Goal: Information Seeking & Learning: Learn about a topic

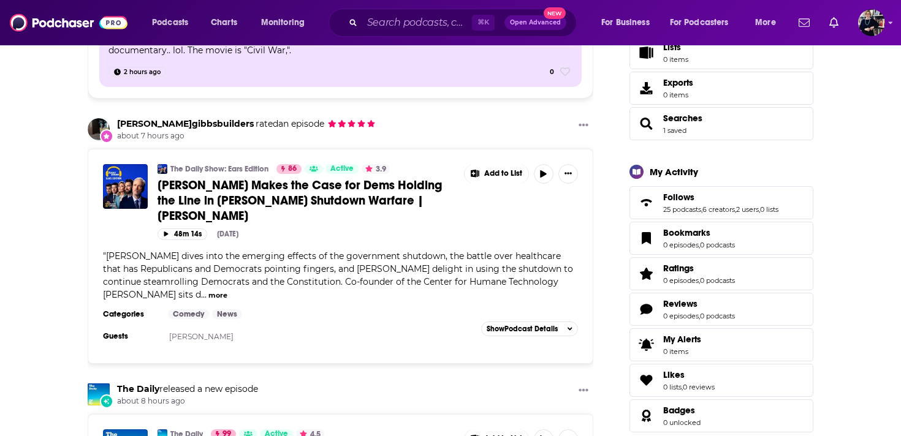
scroll to position [309, 0]
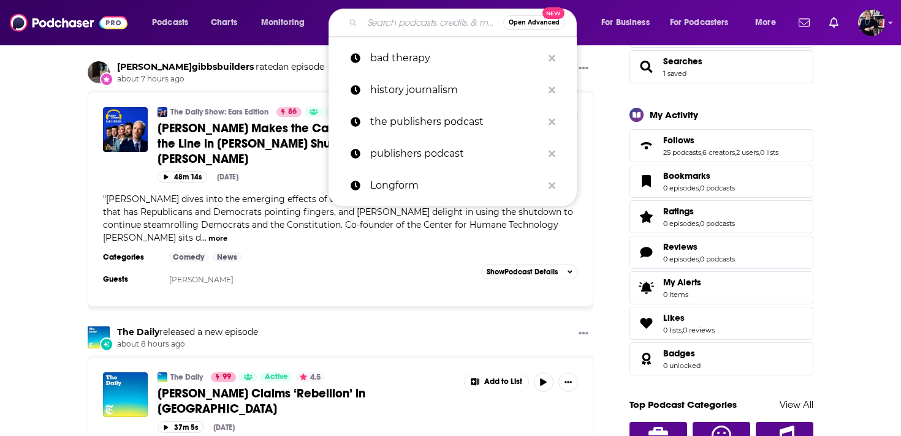
click at [383, 22] on input "Search podcasts, credits, & more..." at bounding box center [432, 23] width 141 height 20
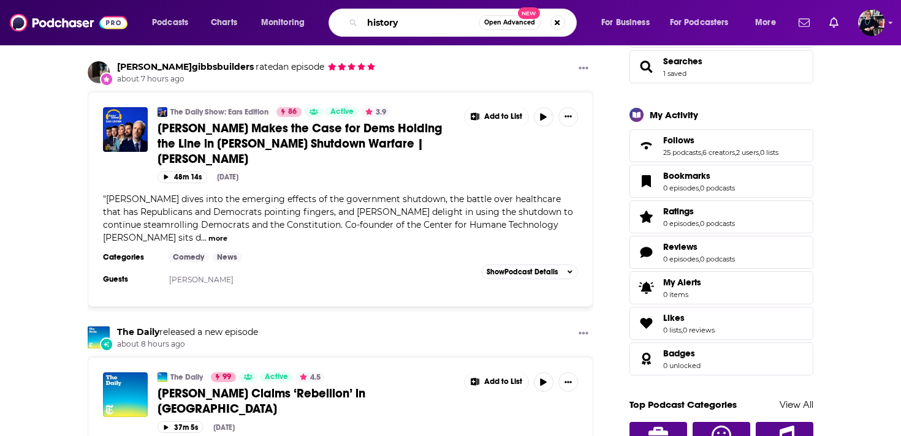
type input "history"
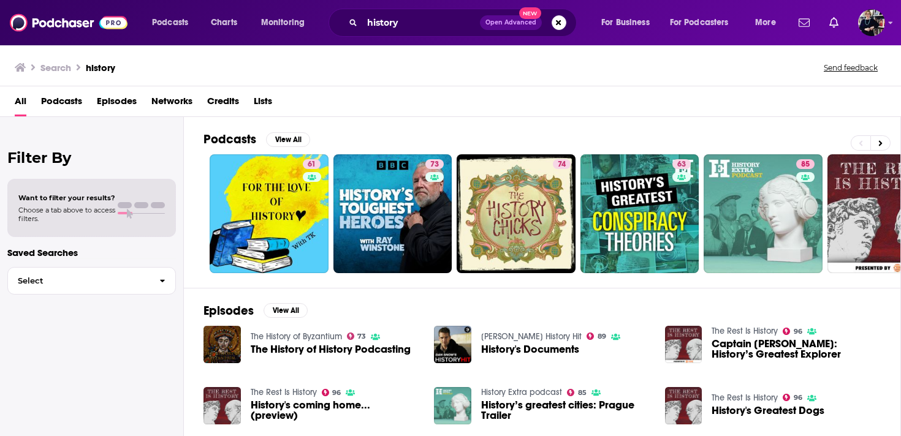
click at [58, 97] on span "Podcasts" at bounding box center [61, 103] width 41 height 25
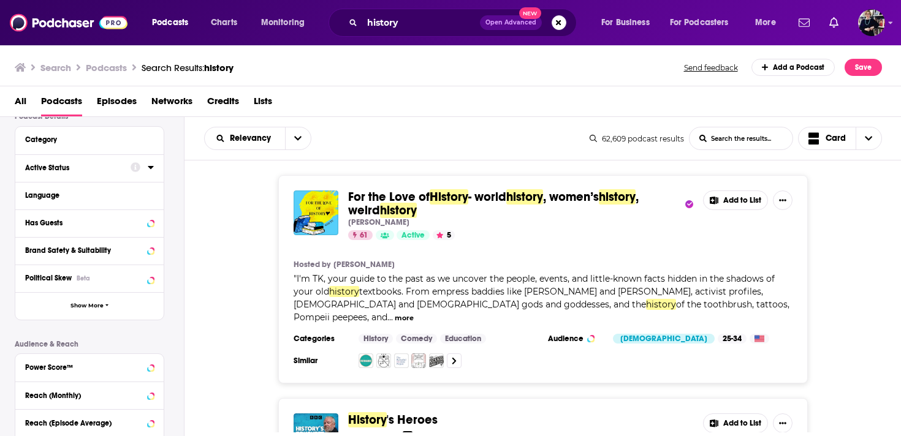
scroll to position [105, 0]
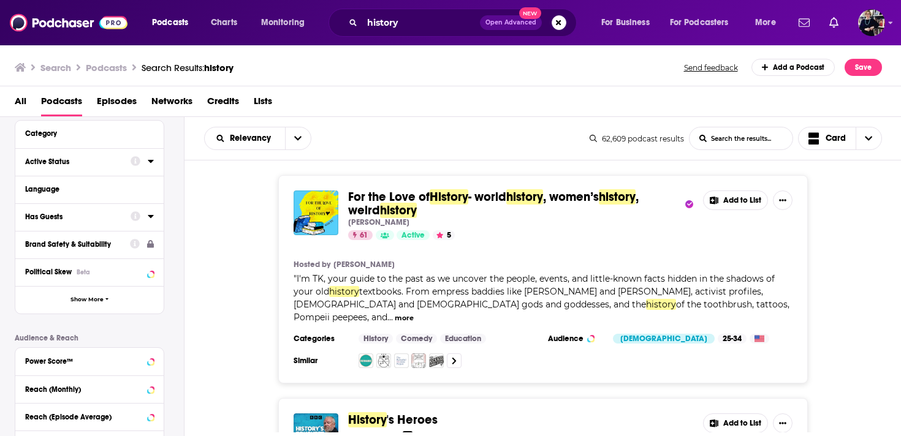
click at [76, 166] on div "Active Status" at bounding box center [73, 161] width 97 height 9
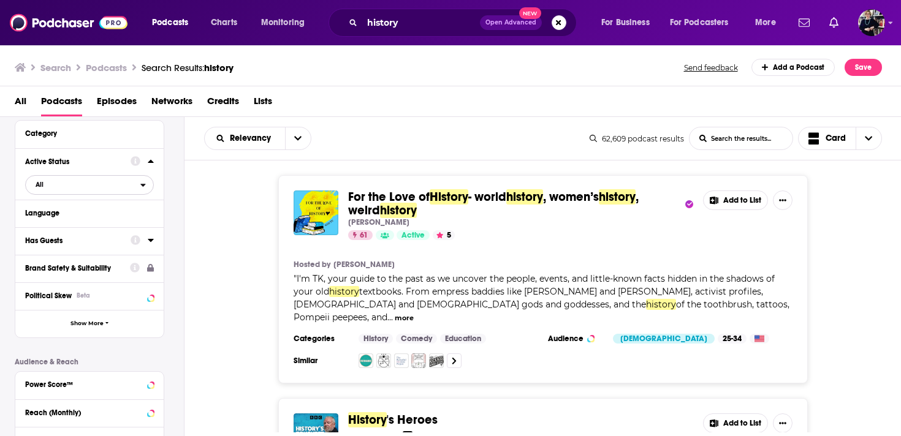
click at [74, 182] on span "All" at bounding box center [83, 184] width 115 height 16
click at [72, 228] on span "Active" at bounding box center [64, 225] width 66 height 7
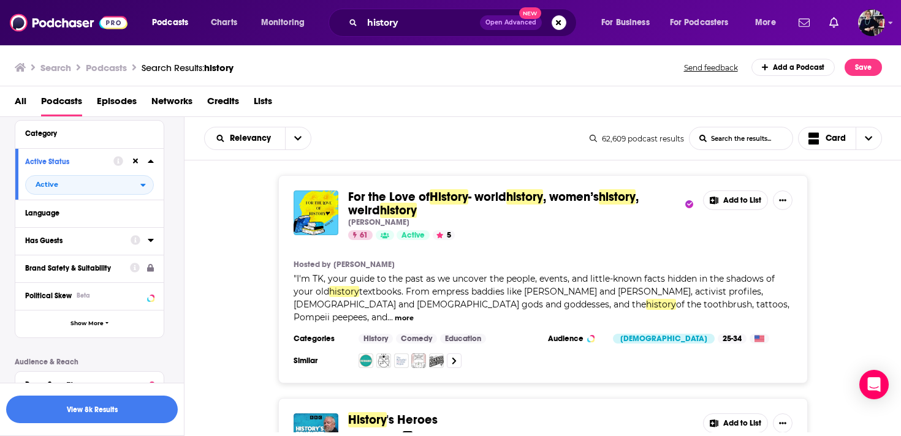
click at [68, 240] on div "Has Guests" at bounding box center [73, 240] width 97 height 9
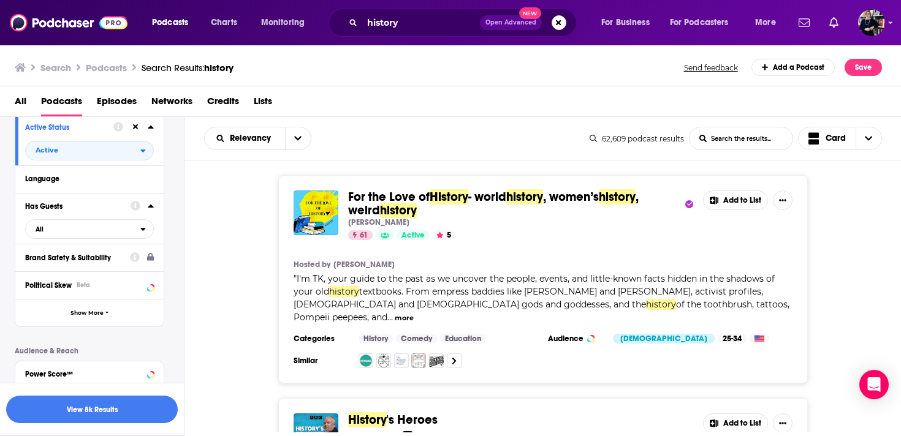
scroll to position [140, 0]
click at [67, 235] on span "All" at bounding box center [83, 229] width 115 height 16
click at [72, 272] on span "Has guests" at bounding box center [67, 268] width 73 height 7
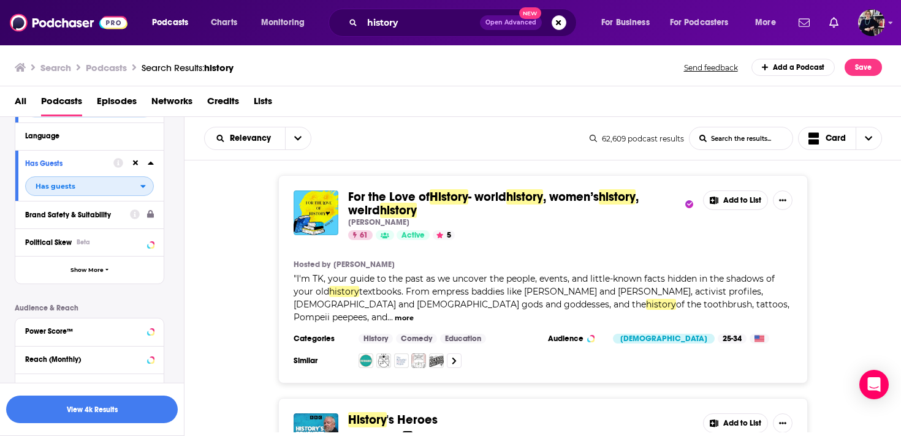
scroll to position [181, 0]
click at [85, 281] on button "Show More" at bounding box center [89, 271] width 148 height 28
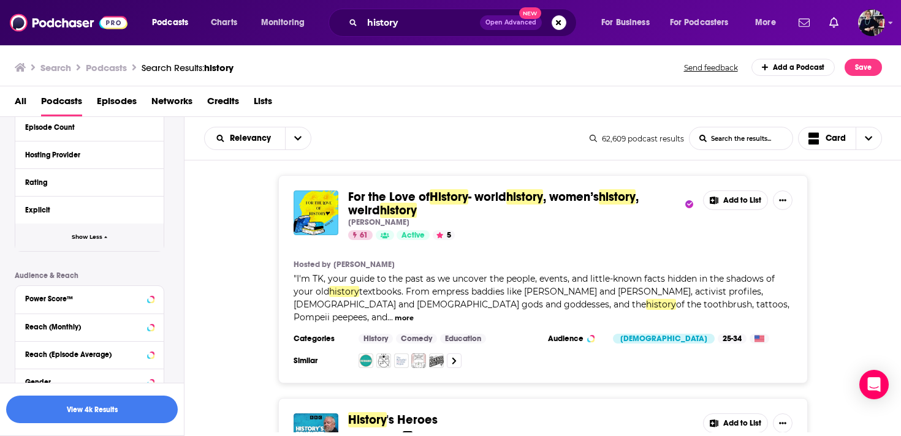
scroll to position [590, 0]
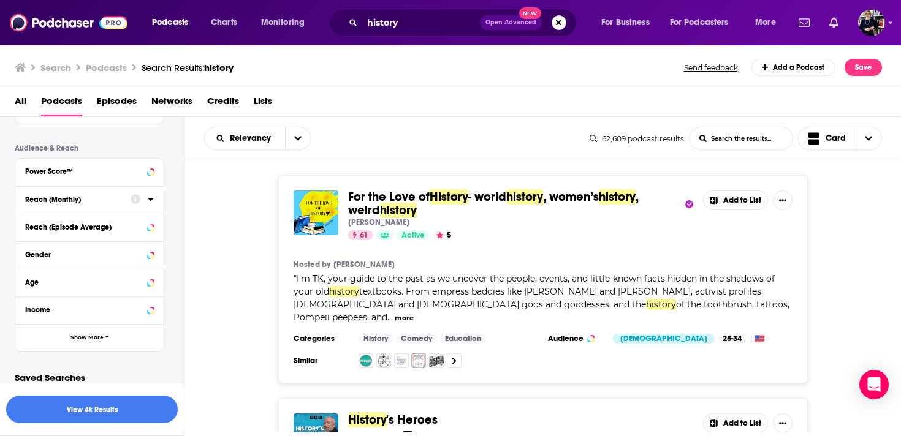
click at [72, 204] on div "Reach (Monthly)" at bounding box center [73, 199] width 97 height 9
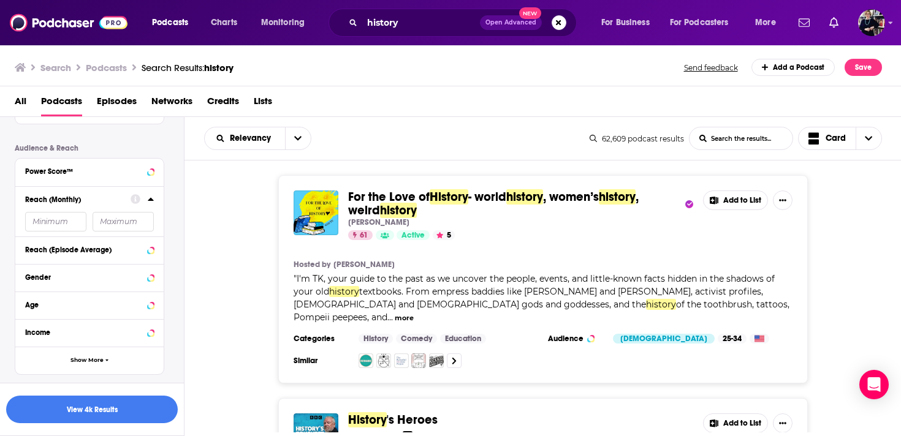
click at [43, 225] on input "number" at bounding box center [55, 222] width 61 height 20
type input "50000"
click at [91, 414] on button "View 841 Results" at bounding box center [92, 410] width 172 height 28
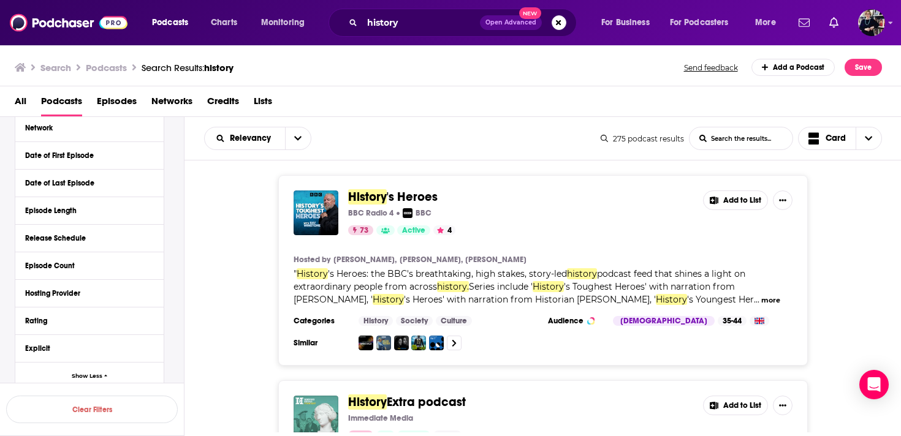
scroll to position [600, 0]
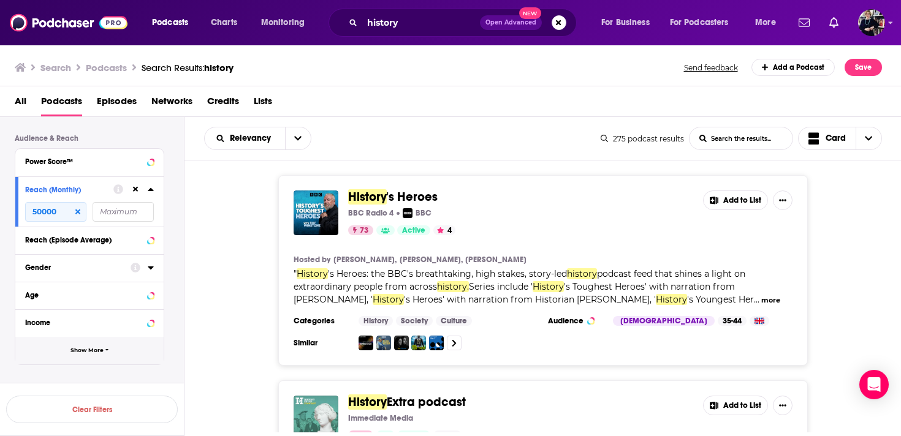
click at [78, 353] on span "Show More" at bounding box center [86, 350] width 33 height 7
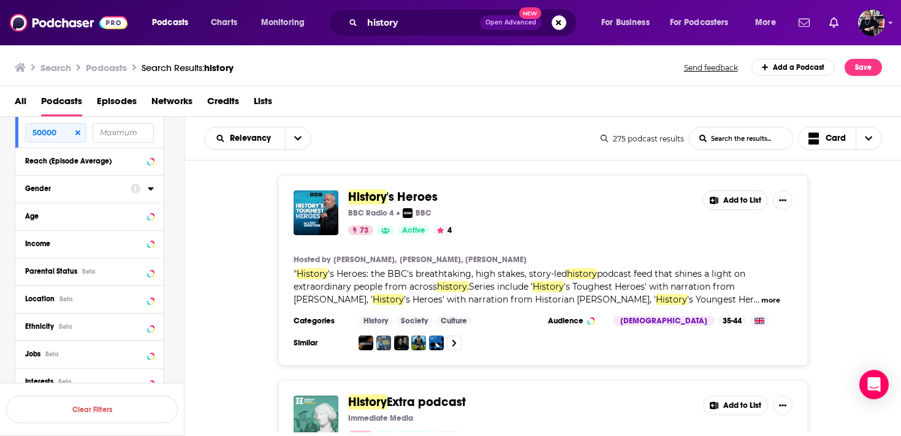
scroll to position [684, 0]
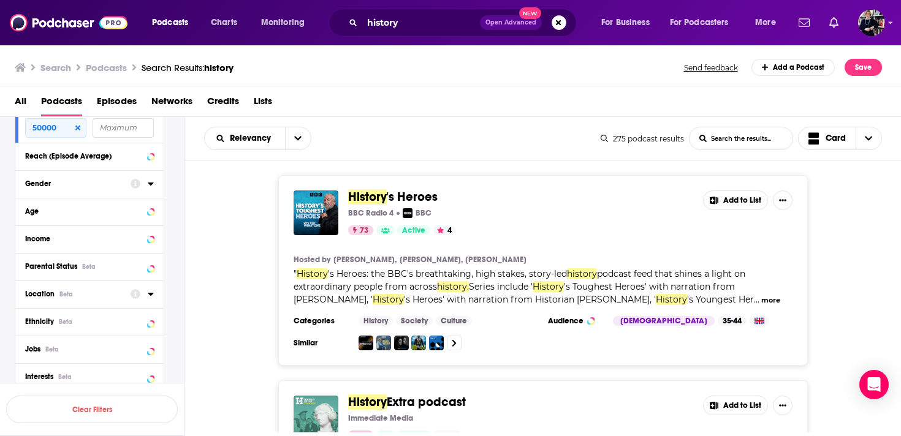
click at [38, 295] on span "Location" at bounding box center [39, 294] width 29 height 9
click at [31, 349] on icon at bounding box center [29, 347] width 7 height 7
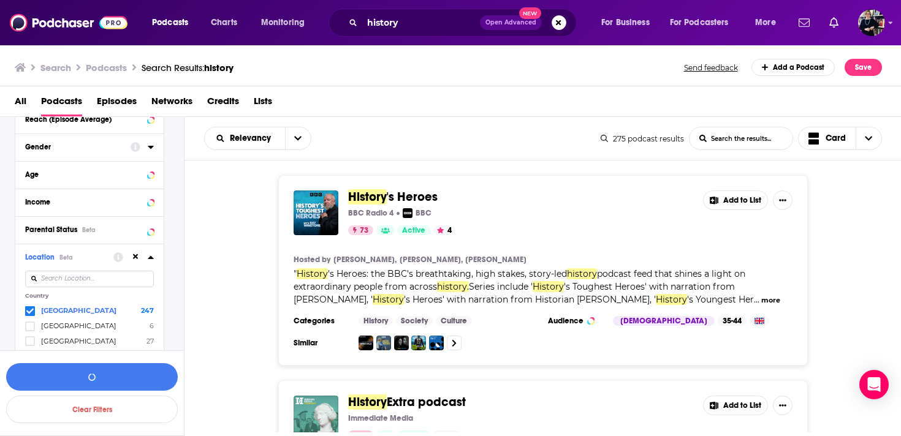
scroll to position [722, 0]
click at [109, 380] on button "View 247 Results" at bounding box center [92, 377] width 172 height 28
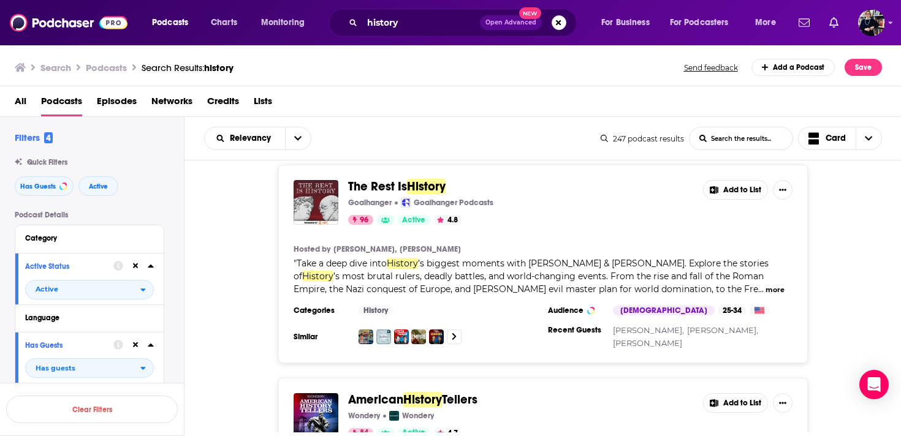
click at [79, 243] on div "Category" at bounding box center [85, 238] width 121 height 9
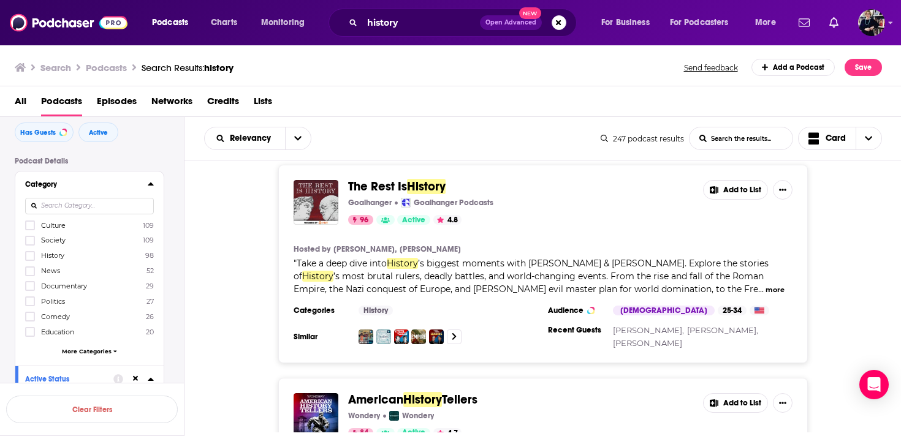
scroll to position [79, 0]
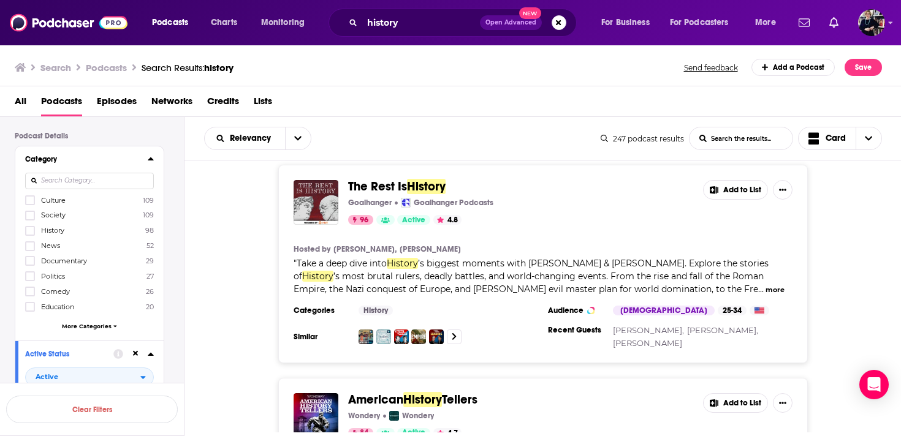
click at [117, 157] on div "Category" at bounding box center [82, 159] width 115 height 9
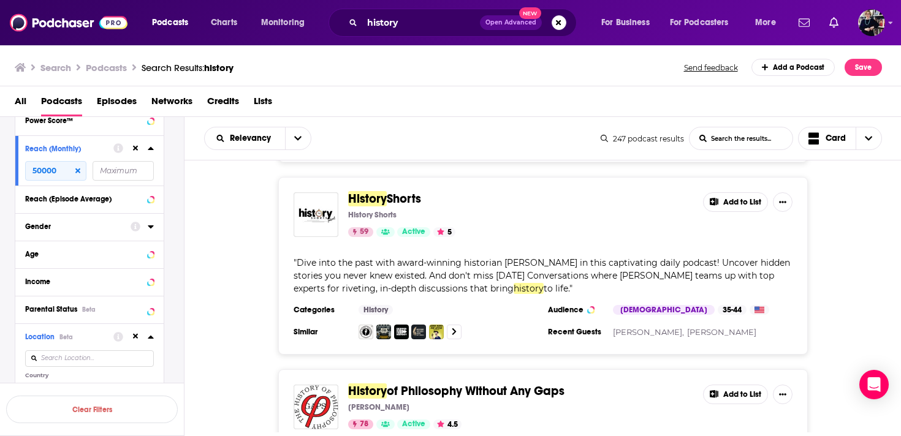
scroll to position [4847, 0]
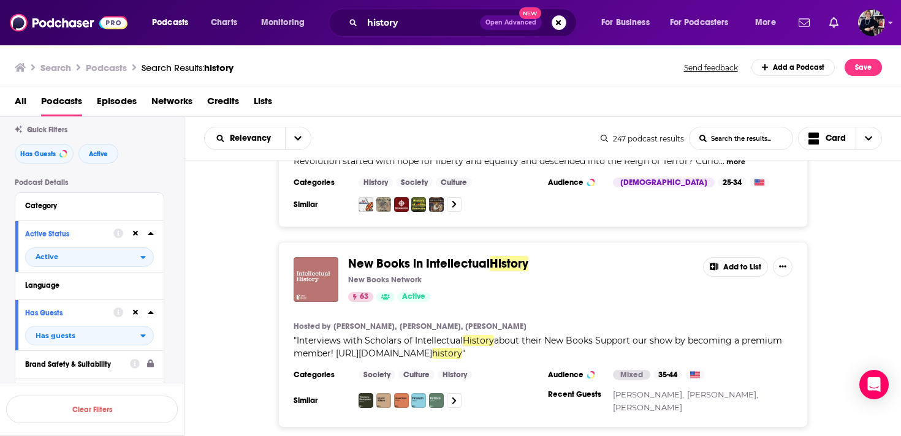
scroll to position [8091, 0]
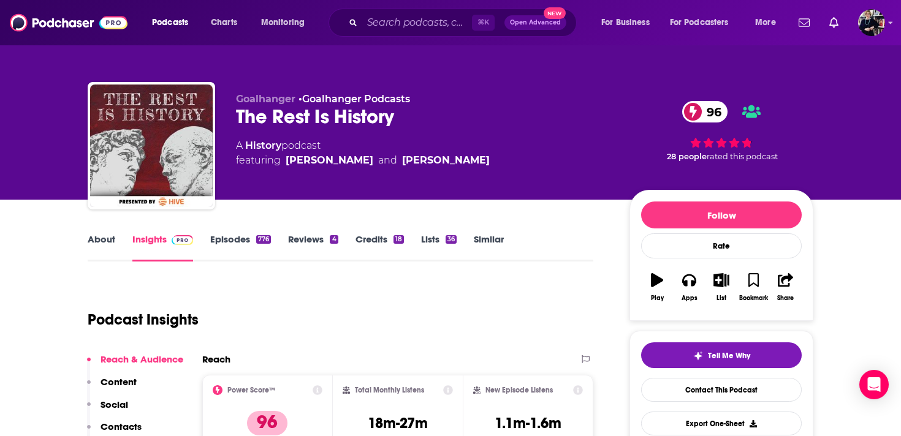
click at [380, 234] on link "Credits 18" at bounding box center [379, 247] width 48 height 28
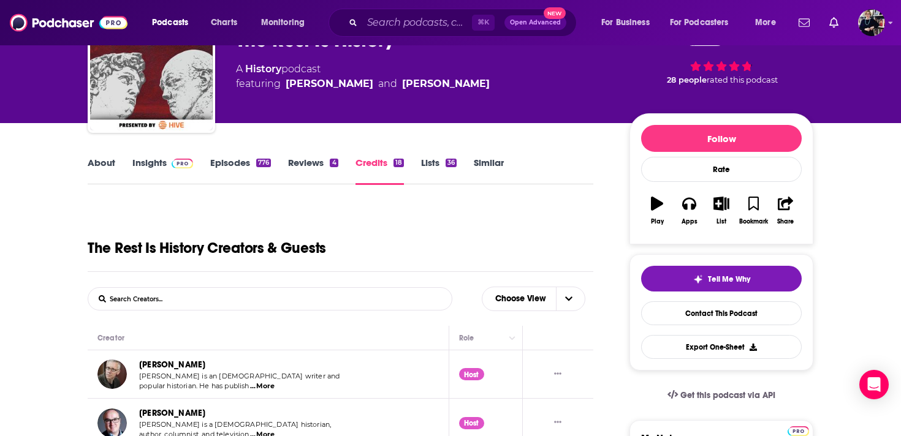
scroll to position [233, 0]
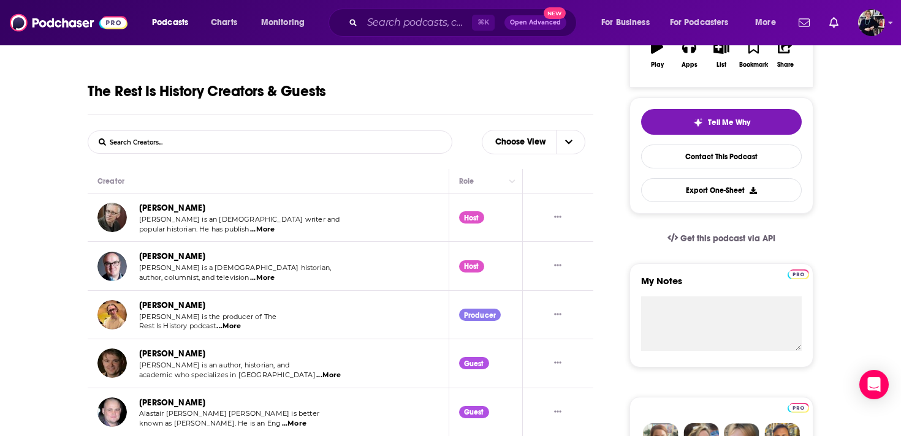
click at [270, 228] on span "...More" at bounding box center [262, 230] width 25 height 10
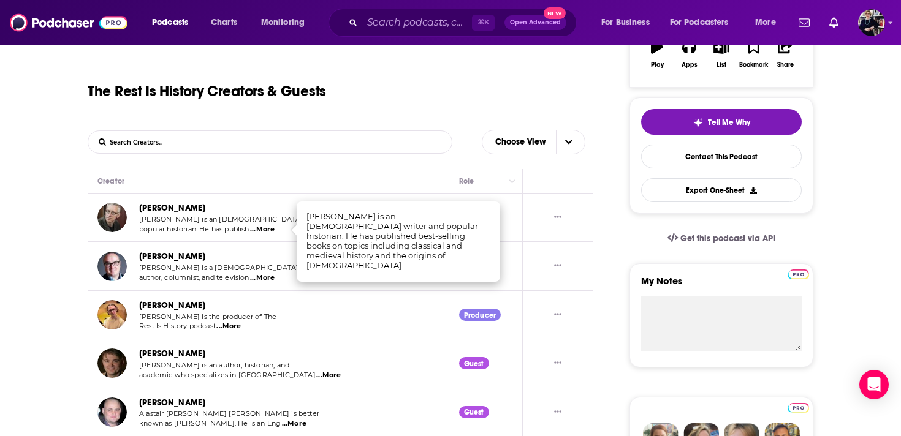
click at [268, 280] on span "...More" at bounding box center [262, 278] width 25 height 10
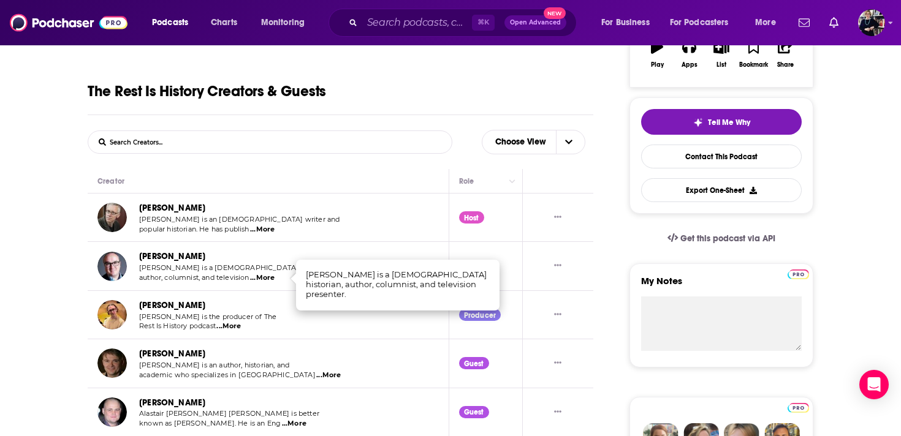
click at [235, 328] on span "...More" at bounding box center [228, 327] width 25 height 10
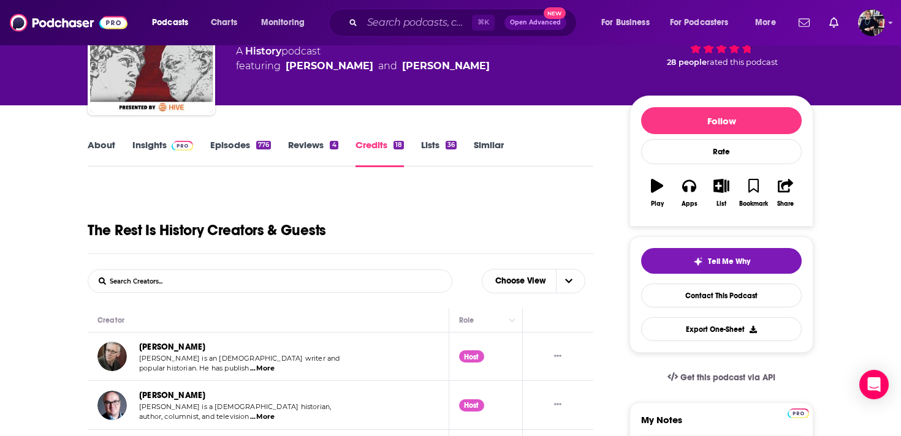
scroll to position [273, 0]
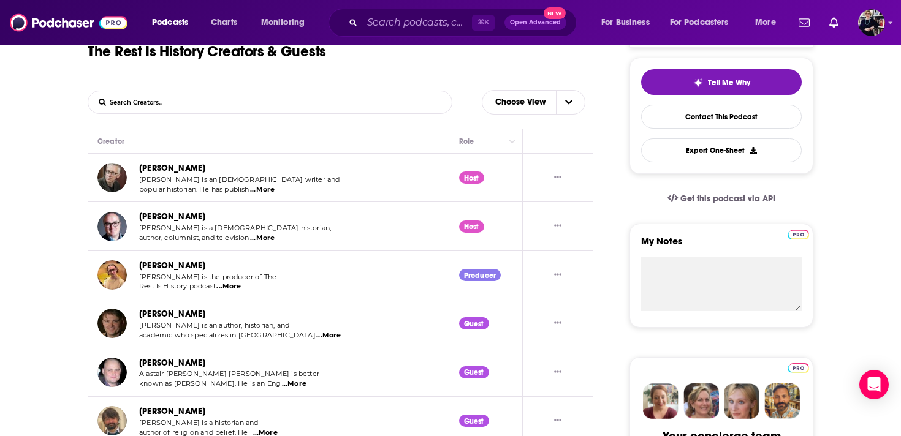
drag, startPoint x: 215, startPoint y: 270, endPoint x: 131, endPoint y: 268, distance: 83.9
click at [131, 268] on div "Theo Young-Smith Theo Young-Smith is the producer of The Rest Is History podcas…" at bounding box center [190, 275] width 187 height 33
copy div "Theo Young-Smith"
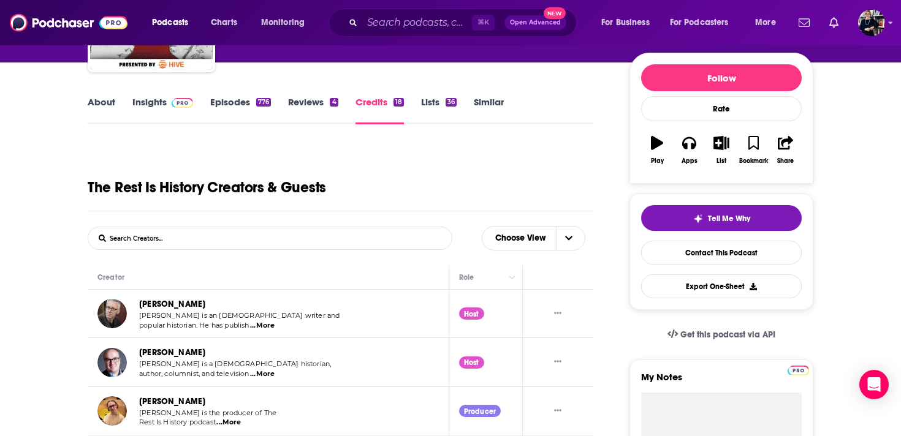
scroll to position [0, 0]
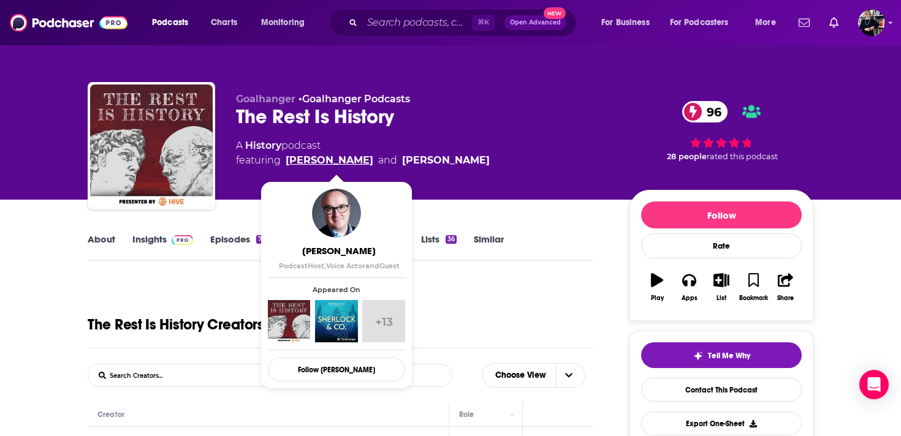
drag, startPoint x: 382, startPoint y: 165, endPoint x: 402, endPoint y: 180, distance: 25.0
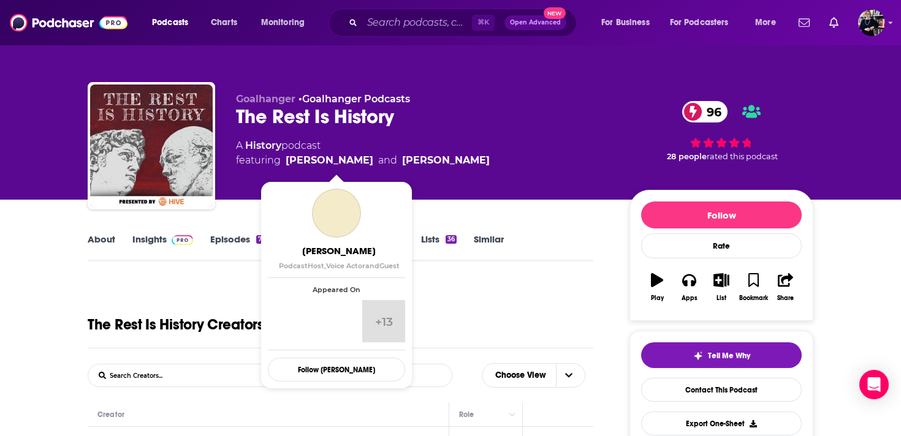
drag, startPoint x: 404, startPoint y: 180, endPoint x: 286, endPoint y: 165, distance: 119.2
click at [286, 165] on div "Goalhanger • Goalhanger Podcasts The Rest Is History 96 A History podcast featu…" at bounding box center [423, 142] width 374 height 98
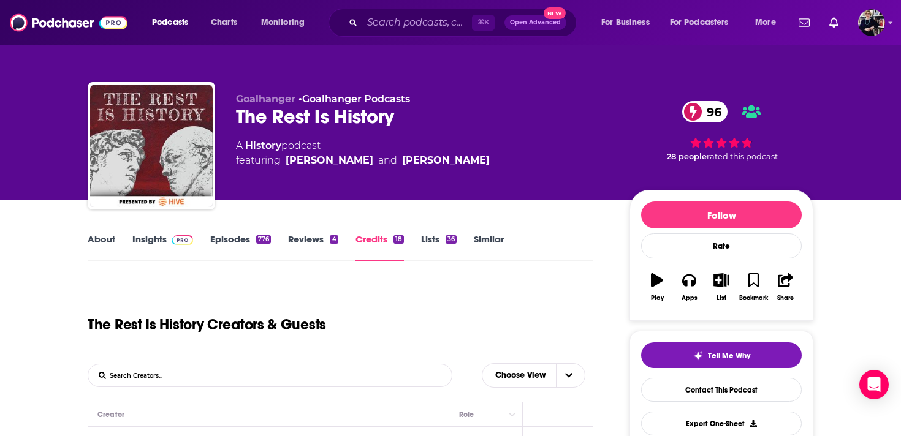
copy span "Dominic Sandbrook and"
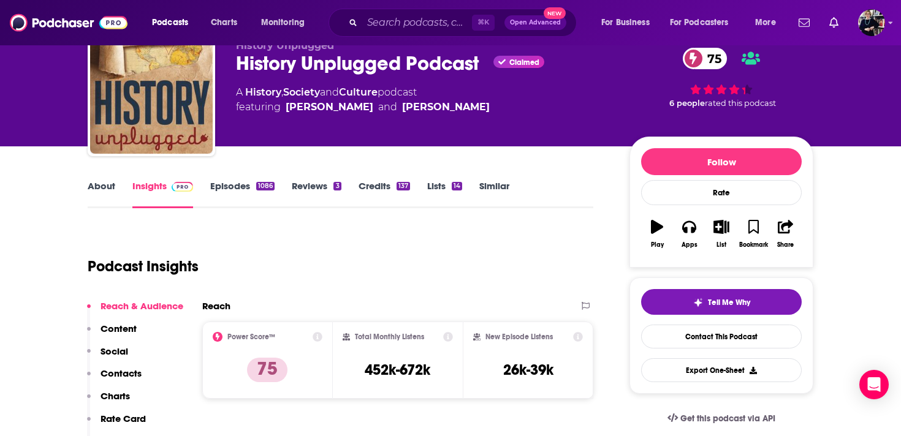
scroll to position [92, 0]
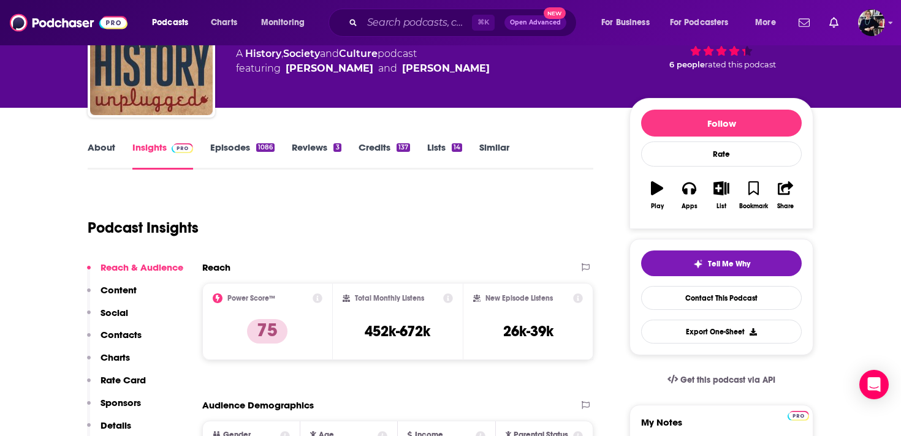
click at [392, 150] on link "Credits 137" at bounding box center [383, 156] width 51 height 28
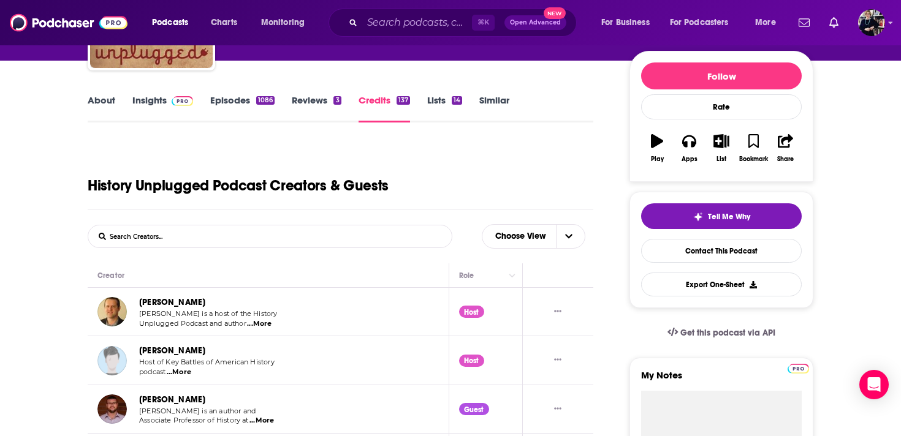
scroll to position [179, 0]
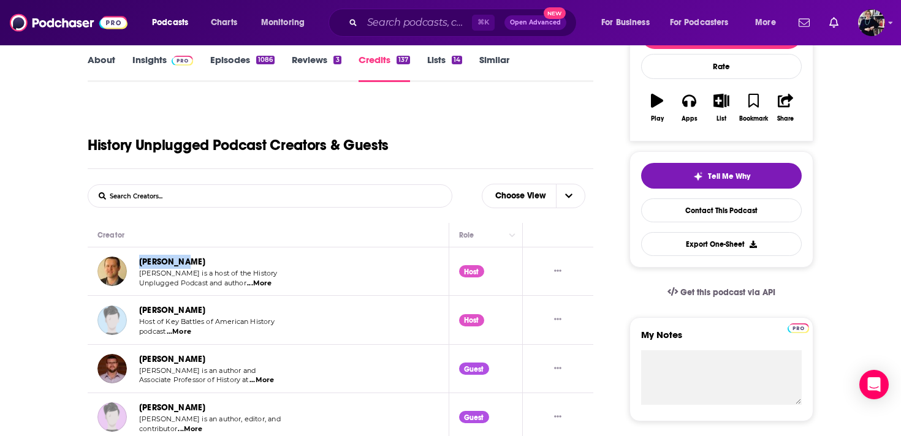
drag, startPoint x: 191, startPoint y: 264, endPoint x: 138, endPoint y: 265, distance: 53.3
click at [138, 265] on div "Scott Rank Scott Rank is a host of the History Unplugged Podcast and author ...…" at bounding box center [190, 271] width 187 height 33
copy link "Scott Rank"
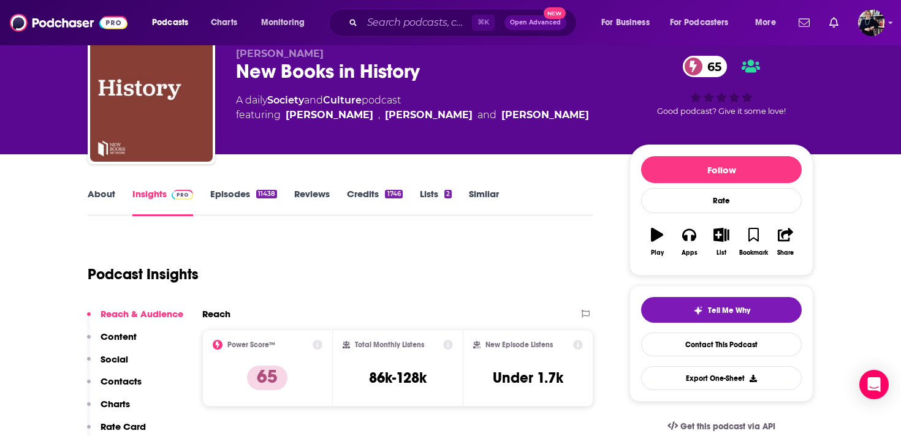
scroll to position [66, 0]
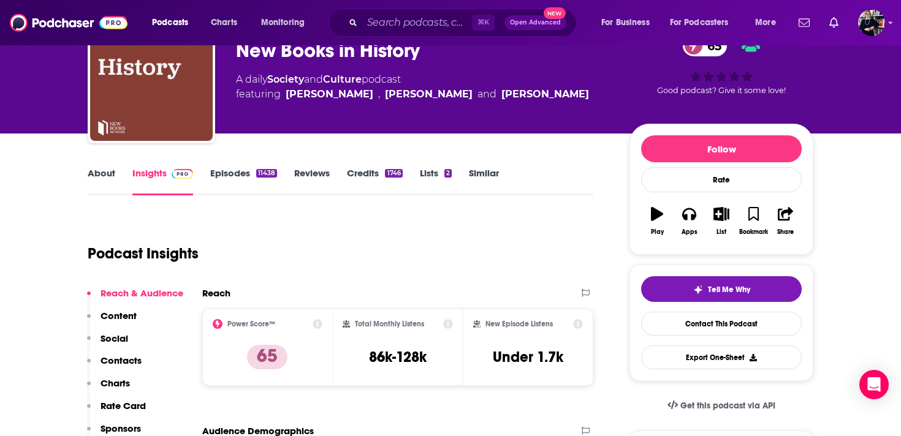
click at [375, 172] on link "Credits 1746" at bounding box center [374, 181] width 55 height 28
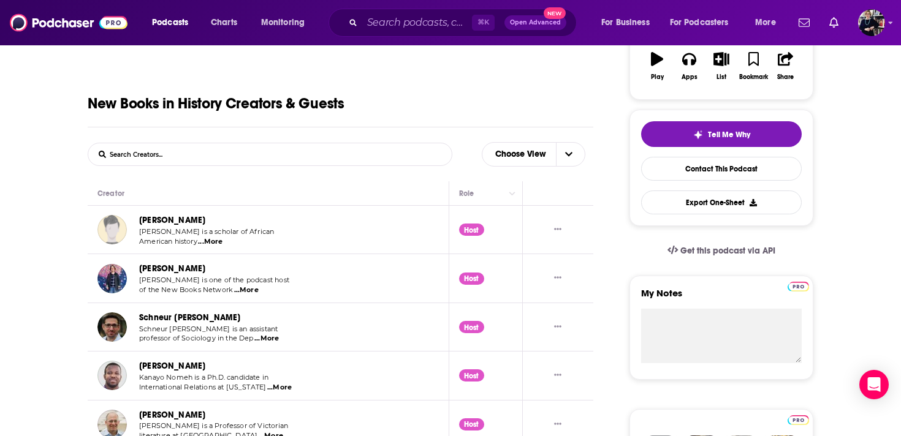
scroll to position [232, 0]
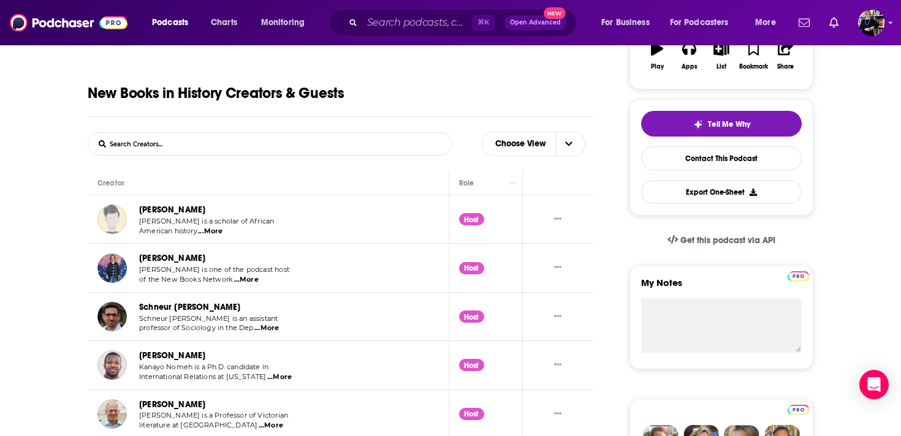
click at [251, 282] on span "...More" at bounding box center [246, 280] width 25 height 10
drag, startPoint x: 347, startPoint y: 276, endPoint x: 287, endPoint y: 278, distance: 60.0
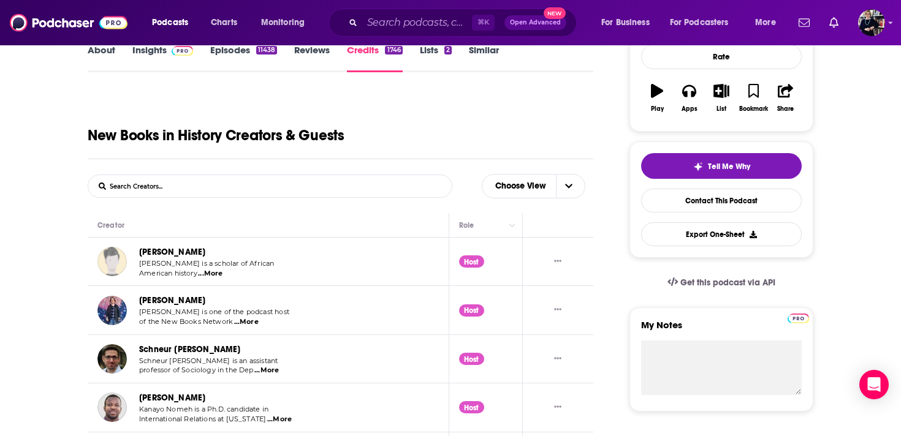
scroll to position [153, 0]
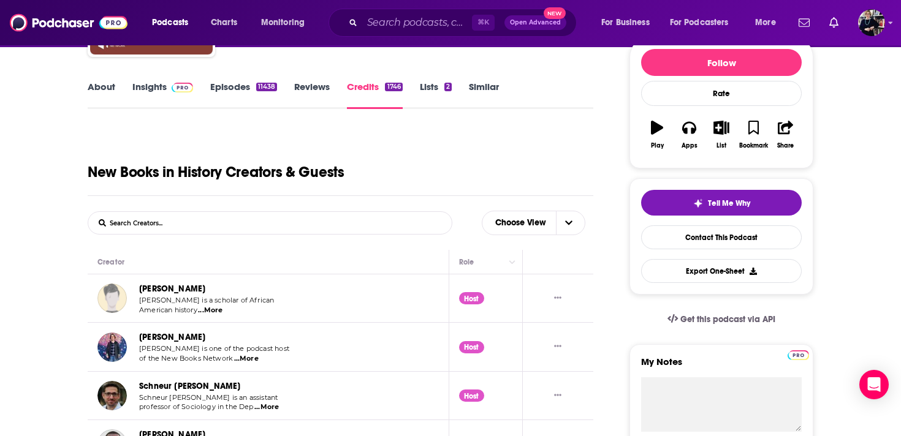
click at [214, 311] on span "...More" at bounding box center [210, 311] width 25 height 10
click at [243, 361] on span "...More" at bounding box center [246, 359] width 25 height 10
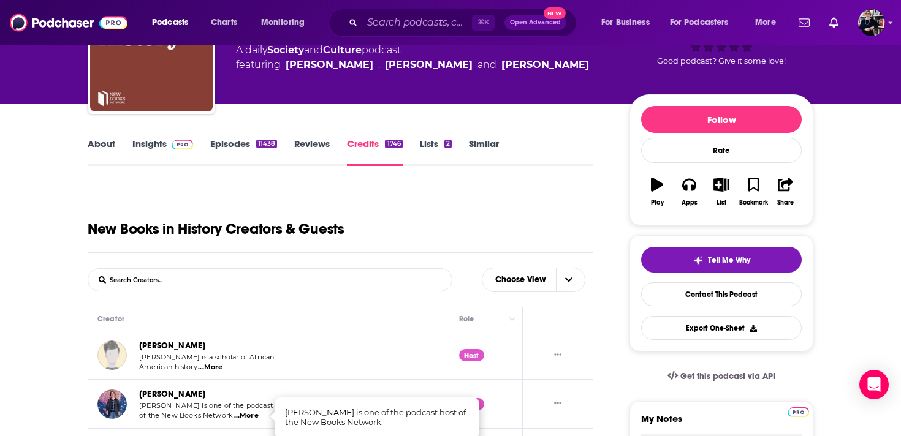
scroll to position [220, 0]
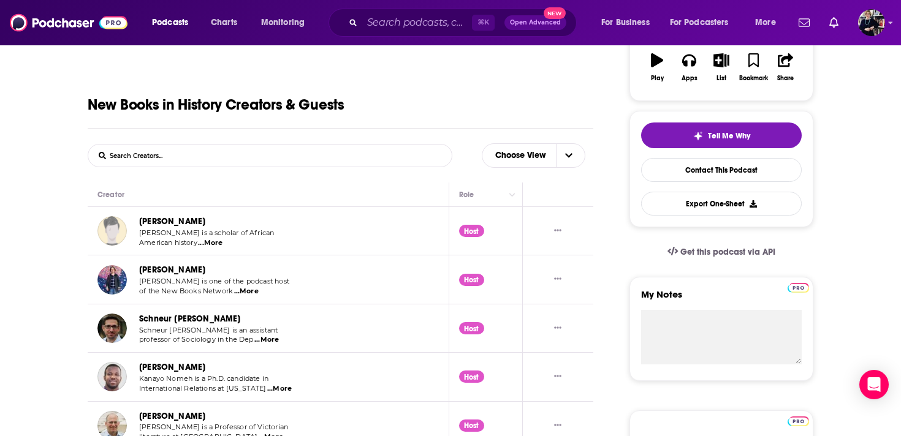
drag, startPoint x: 206, startPoint y: 273, endPoint x: 130, endPoint y: 273, distance: 75.3
click at [130, 273] on div "[PERSON_NAME] [PERSON_NAME] is one of the podcast host of the New Books Network…" at bounding box center [193, 279] width 192 height 33
copy div "[PERSON_NAME]"
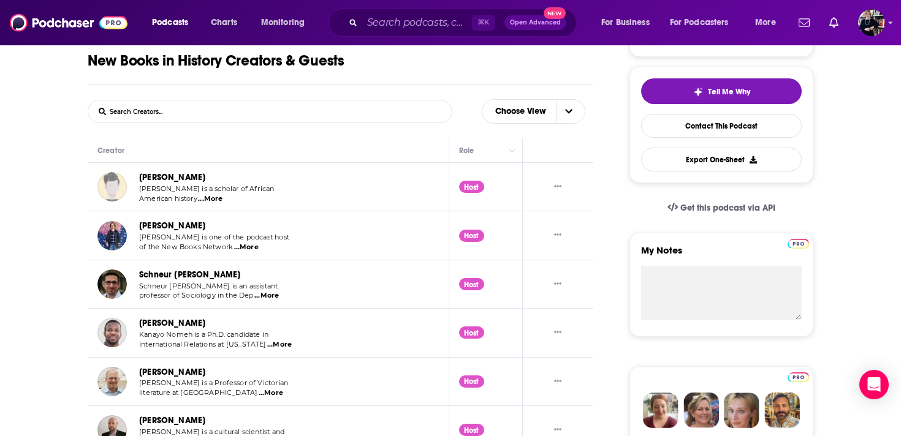
scroll to position [347, 0]
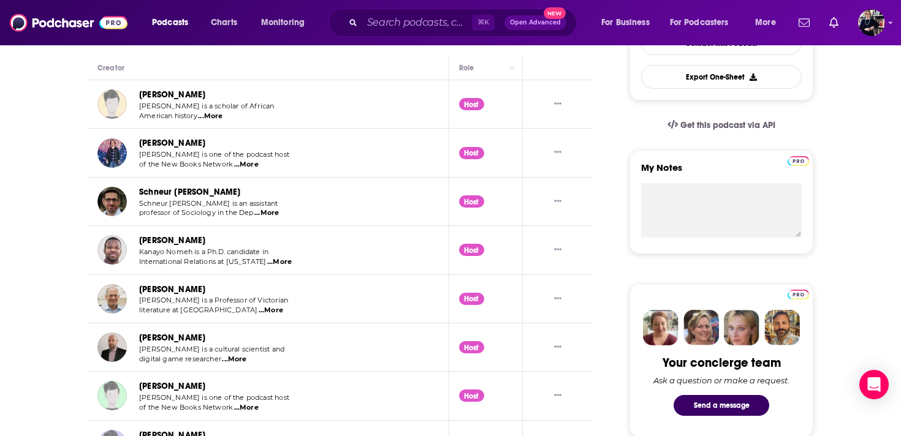
click at [270, 214] on span "...More" at bounding box center [266, 213] width 25 height 10
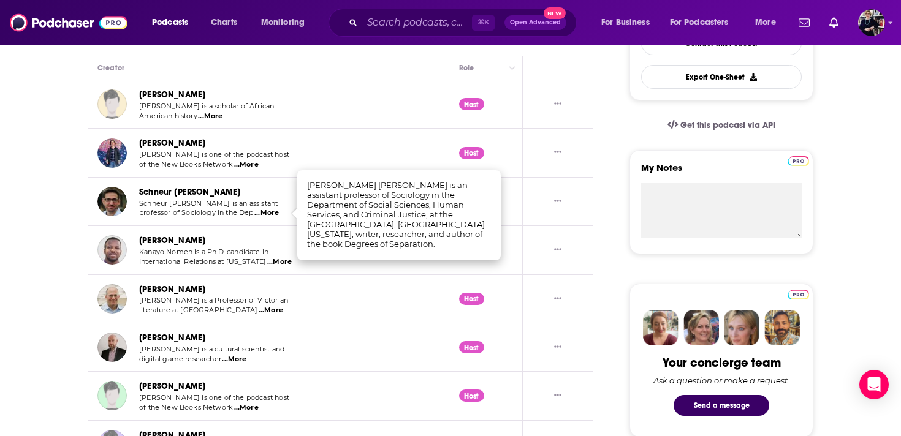
click at [270, 262] on span "...More" at bounding box center [279, 262] width 25 height 10
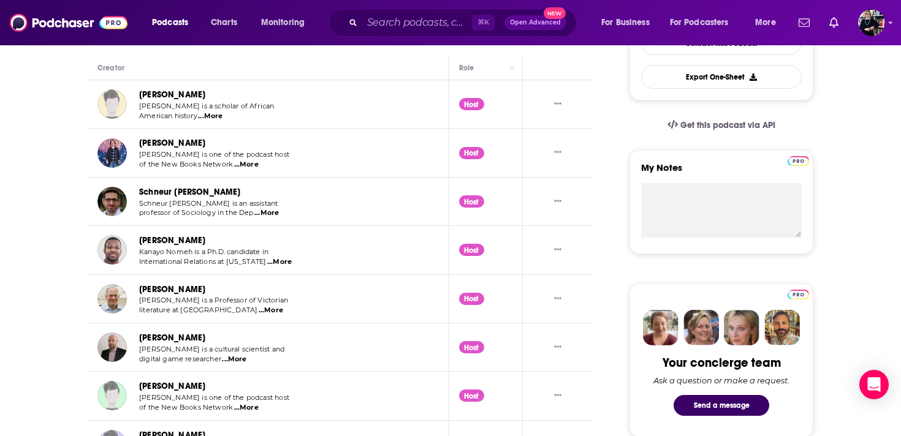
click at [268, 312] on span "...More" at bounding box center [271, 311] width 25 height 10
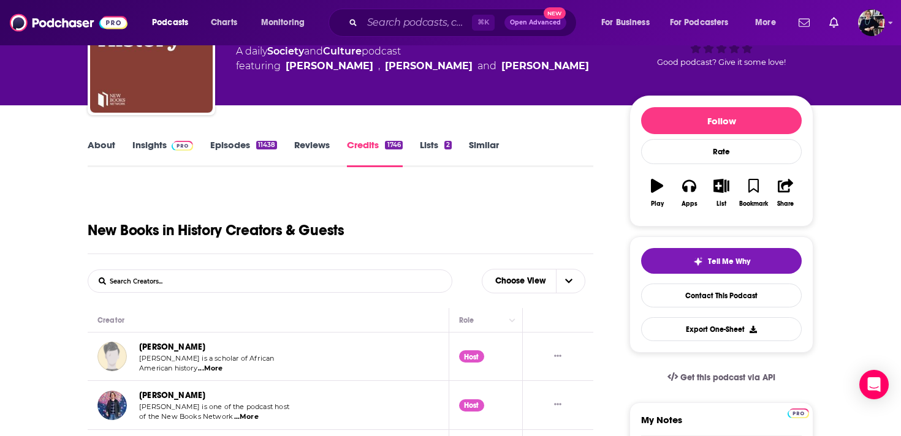
scroll to position [25, 0]
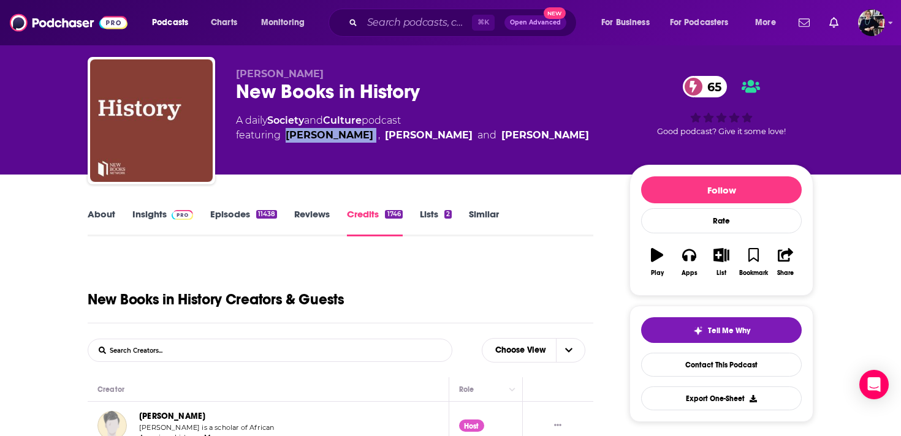
drag, startPoint x: 374, startPoint y: 135, endPoint x: 288, endPoint y: 137, distance: 86.4
click at [288, 137] on span "featuring [PERSON_NAME] , [PERSON_NAME] and [PERSON_NAME]" at bounding box center [412, 135] width 353 height 15
copy div "[PERSON_NAME]"
drag, startPoint x: 474, startPoint y: 138, endPoint x: 385, endPoint y: 137, distance: 89.4
click at [385, 137] on span "featuring [PERSON_NAME] , [PERSON_NAME] and [PERSON_NAME]" at bounding box center [412, 135] width 353 height 15
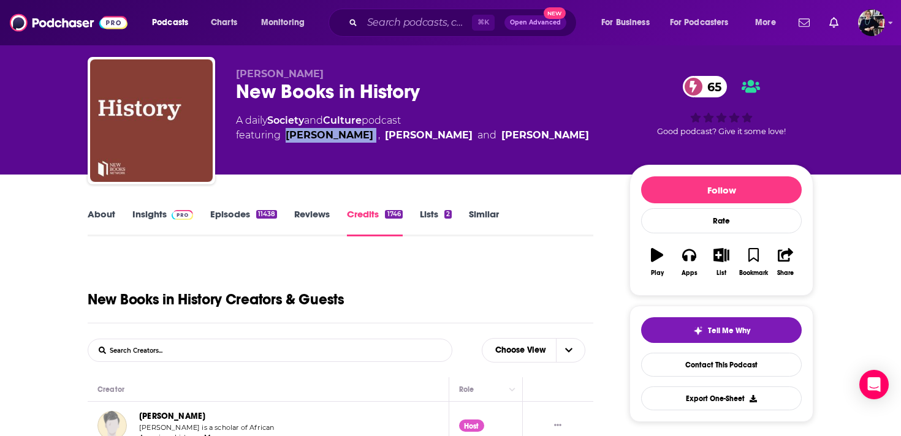
copy link "[PERSON_NAME]"
drag, startPoint x: 568, startPoint y: 142, endPoint x: 503, endPoint y: 140, distance: 65.6
click at [503, 140] on div "A daily Society and Culture podcast featuring [PERSON_NAME] , [PERSON_NAME] and…" at bounding box center [423, 127] width 374 height 29
copy div "[PERSON_NAME]"
